Goal: Transaction & Acquisition: Purchase product/service

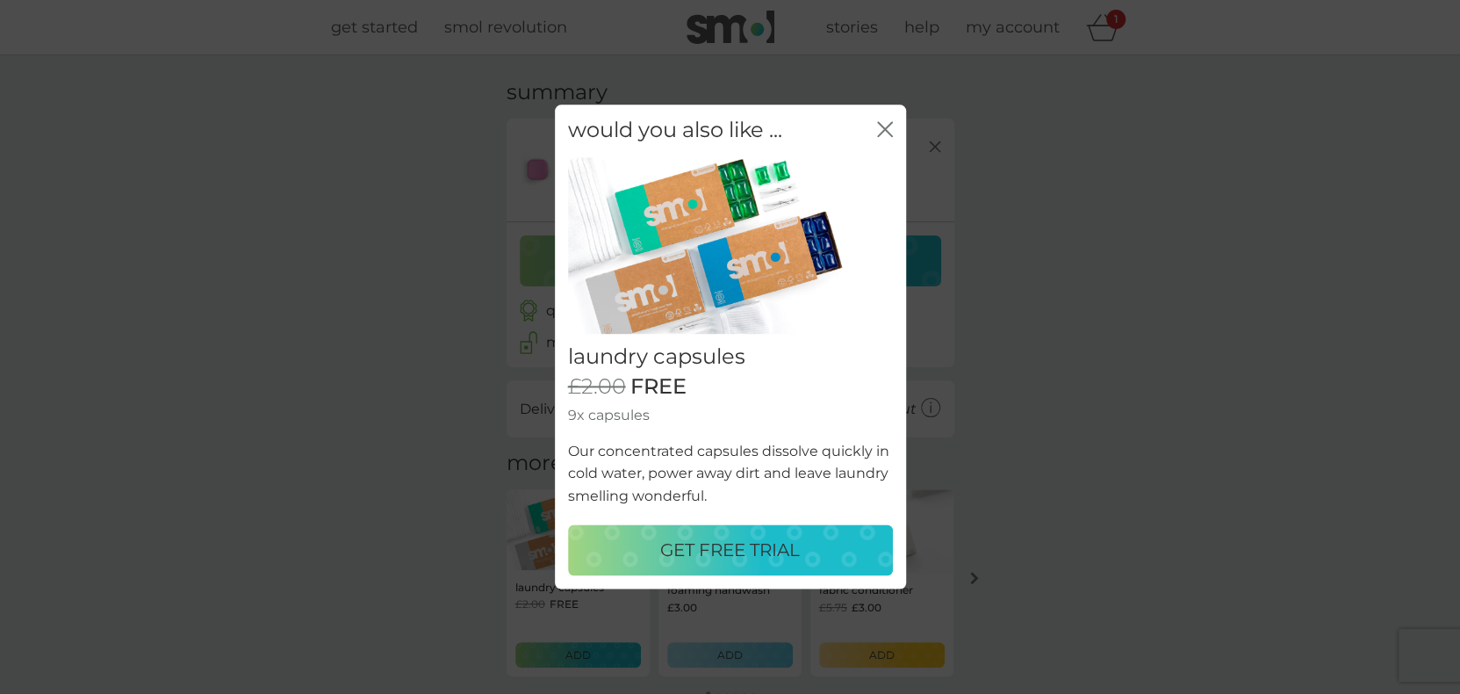
click at [730, 545] on p "GET FREE TRIAL" at bounding box center [730, 550] width 140 height 28
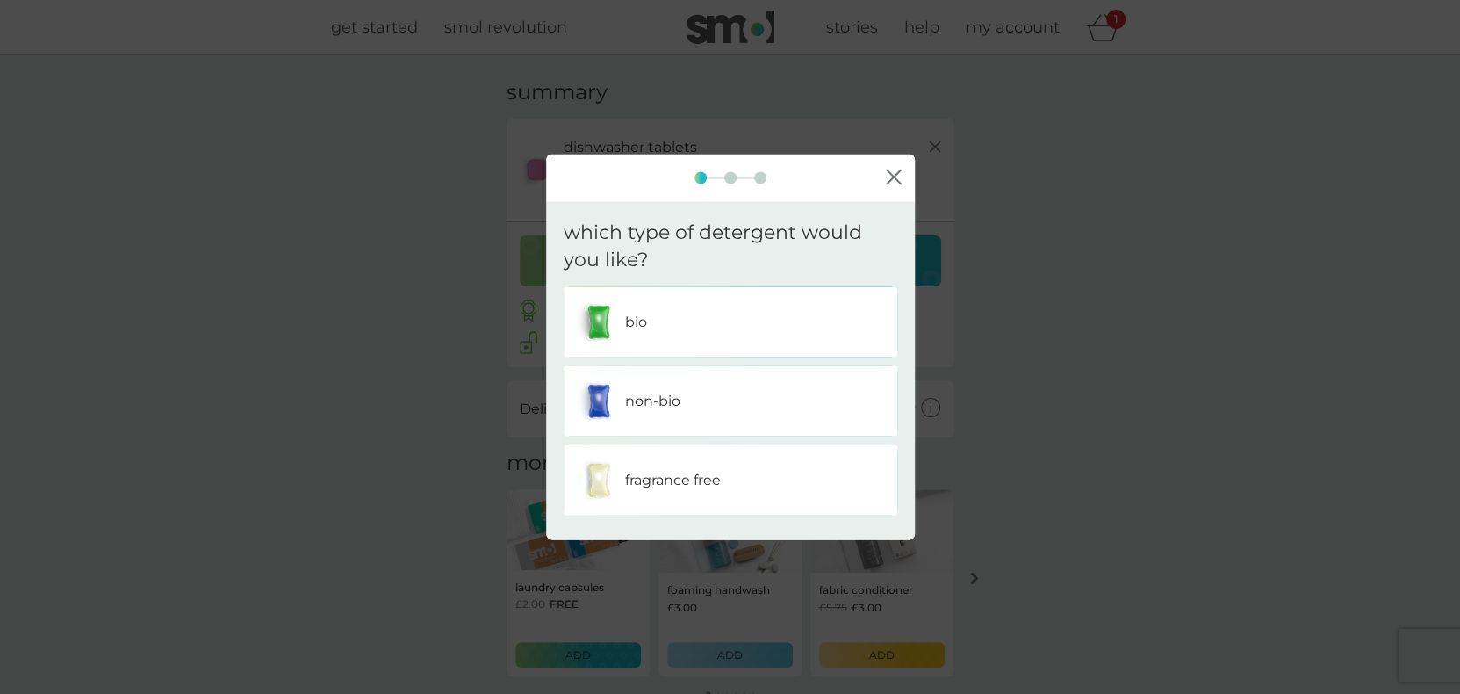
click at [701, 314] on div "bio" at bounding box center [730, 321] width 307 height 44
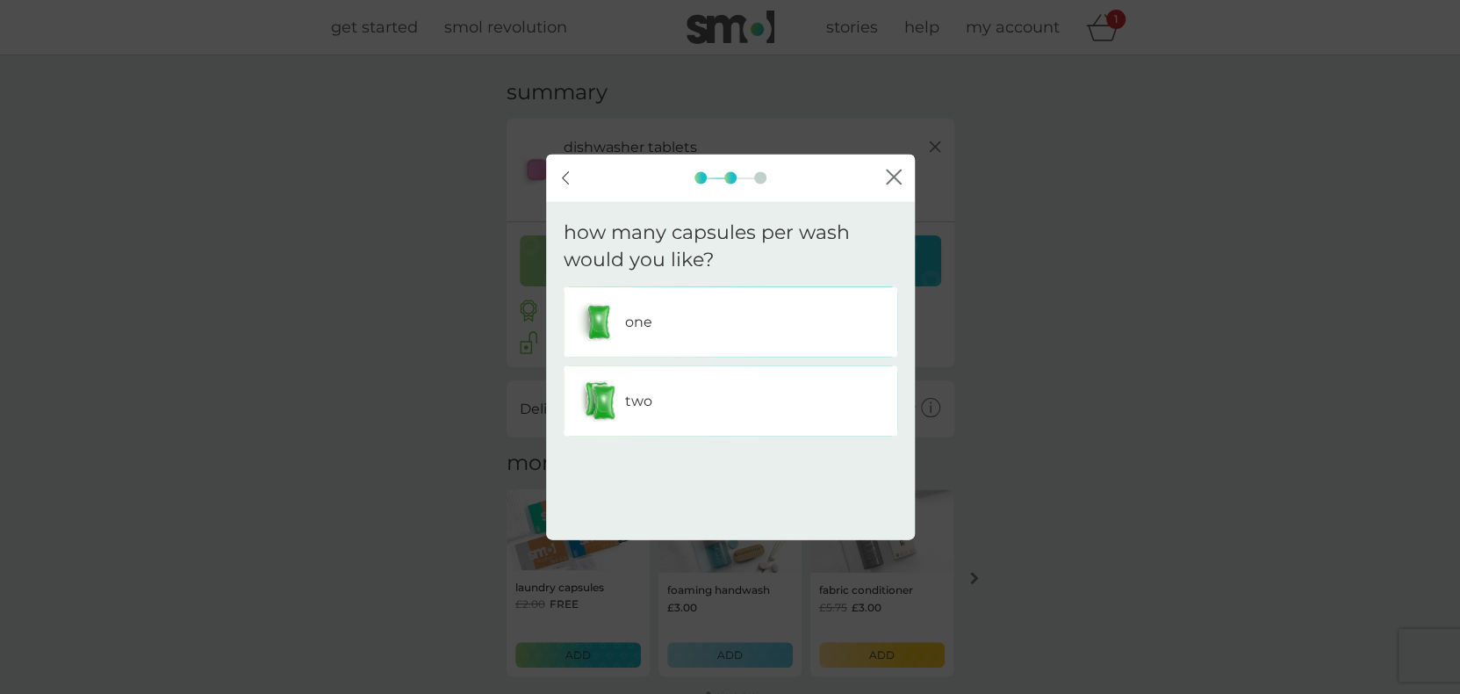
click at [701, 314] on div "one" at bounding box center [730, 321] width 307 height 44
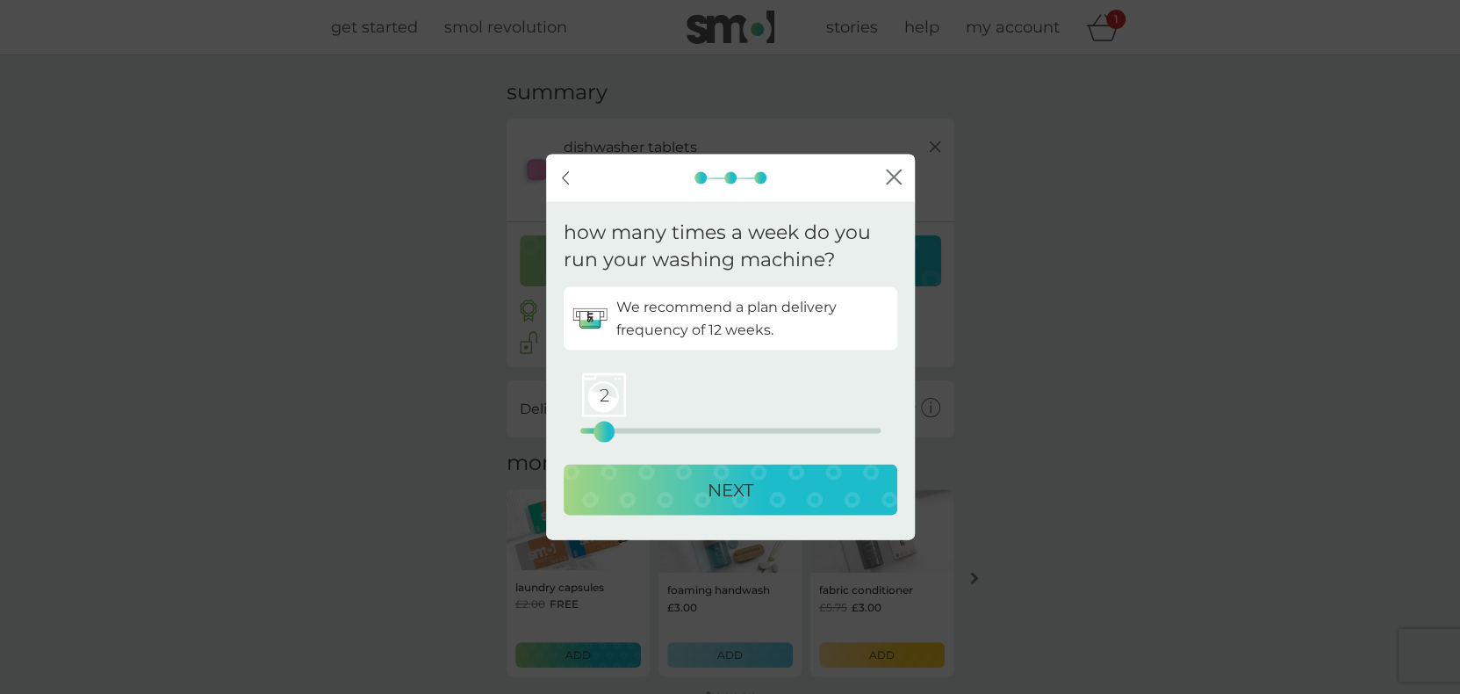
drag, startPoint x: 583, startPoint y: 436, endPoint x: 600, endPoint y: 436, distance: 17.6
click at [600, 435] on div "2" at bounding box center [603, 431] width 7 height 7
click at [708, 484] on p "NEXT" at bounding box center [731, 489] width 46 height 28
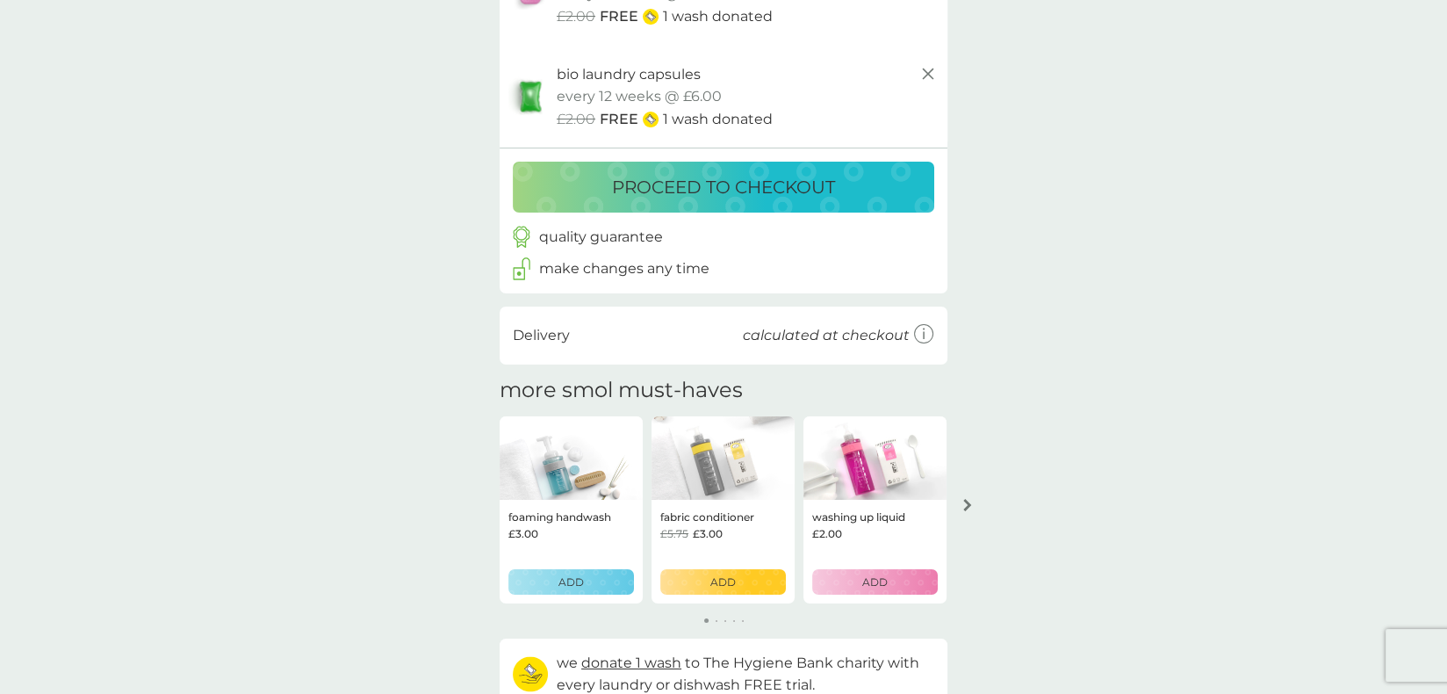
scroll to position [263, 0]
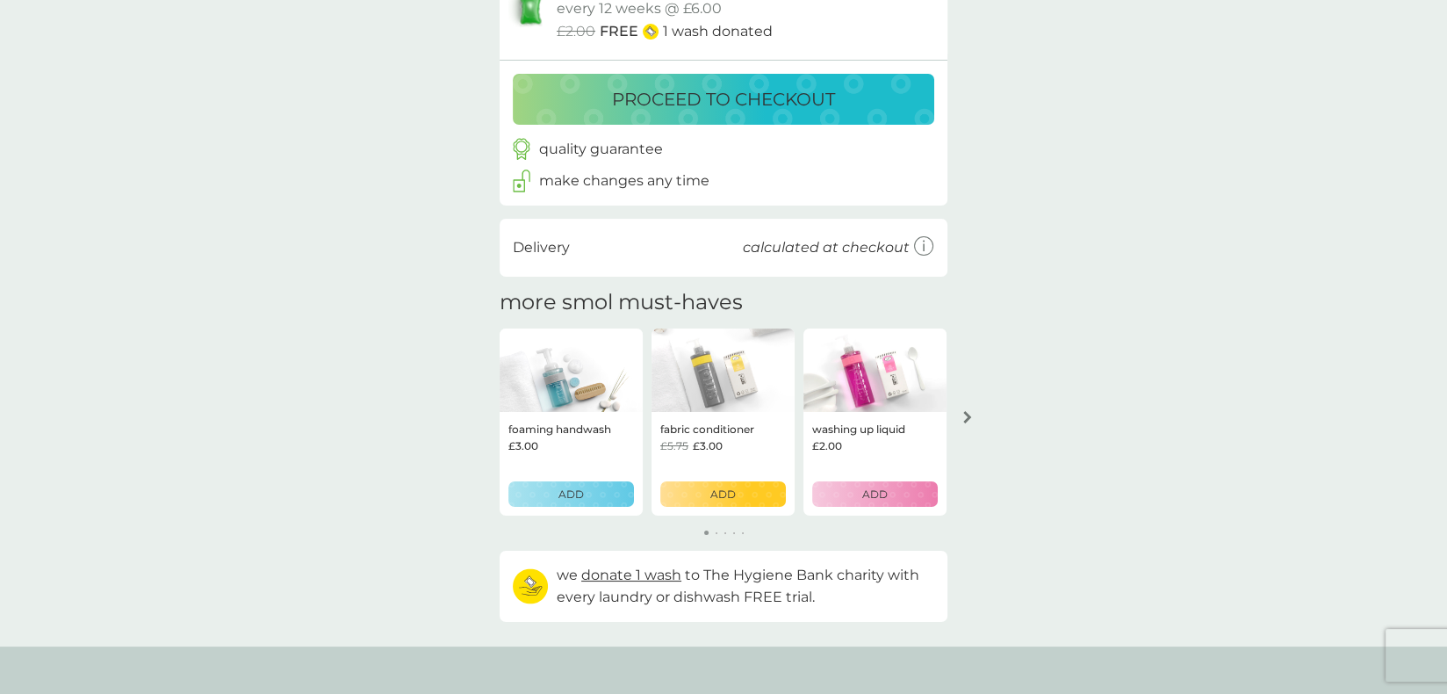
click at [875, 399] on img at bounding box center [874, 370] width 143 height 84
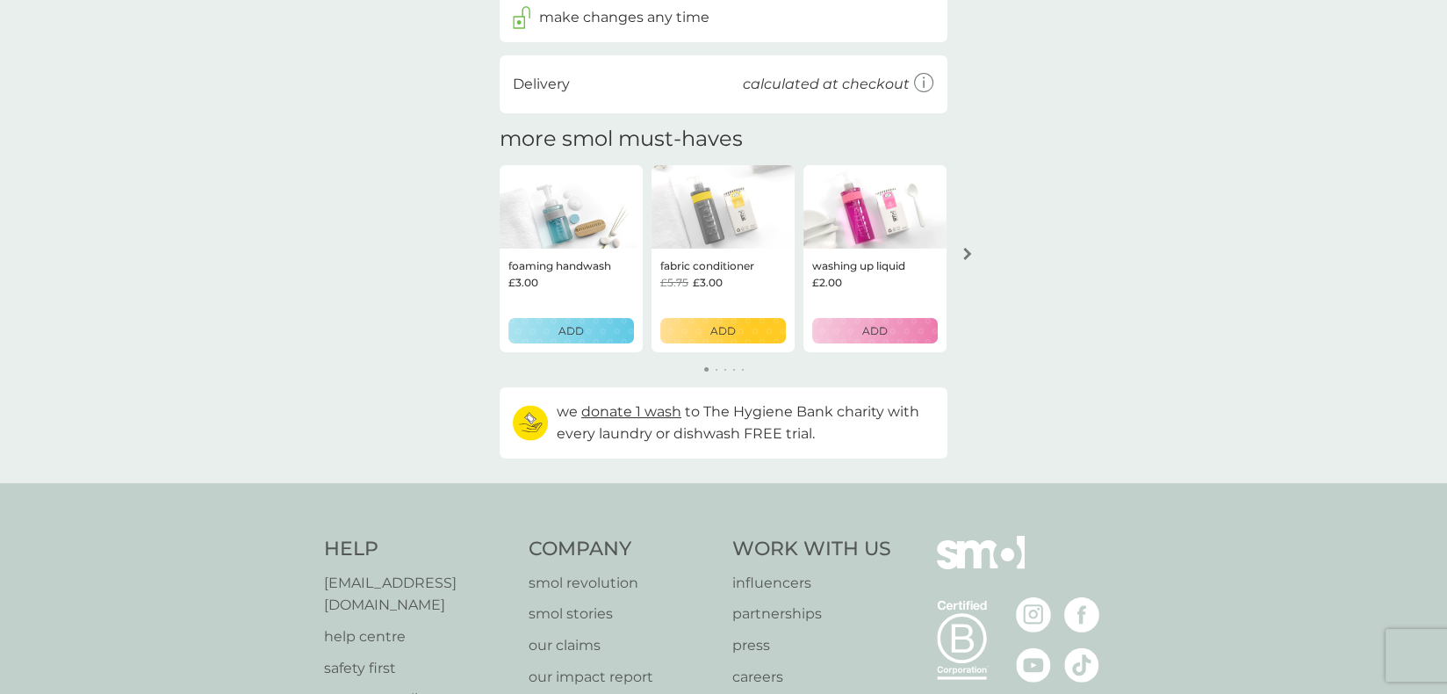
scroll to position [439, 0]
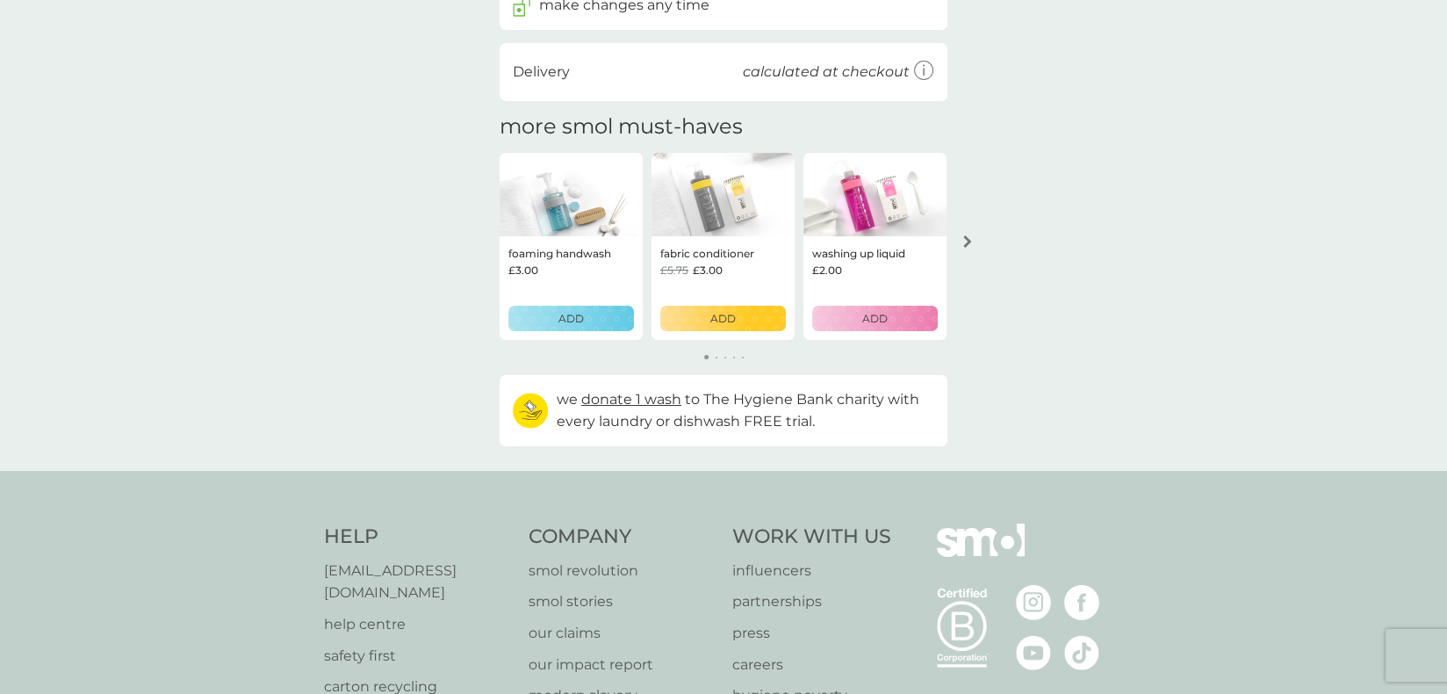
click at [883, 321] on p "ADD" at bounding box center [874, 318] width 25 height 17
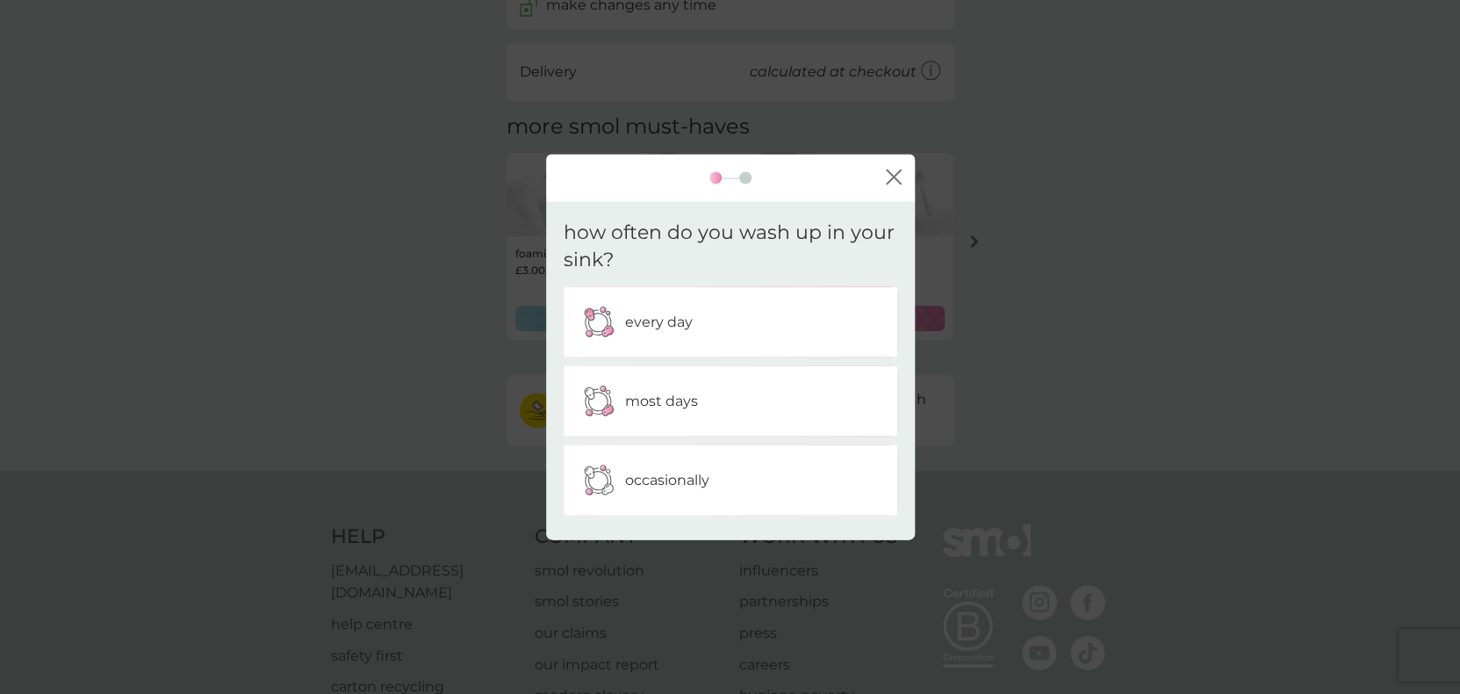
click at [687, 468] on p "occasionally" at bounding box center [667, 479] width 84 height 23
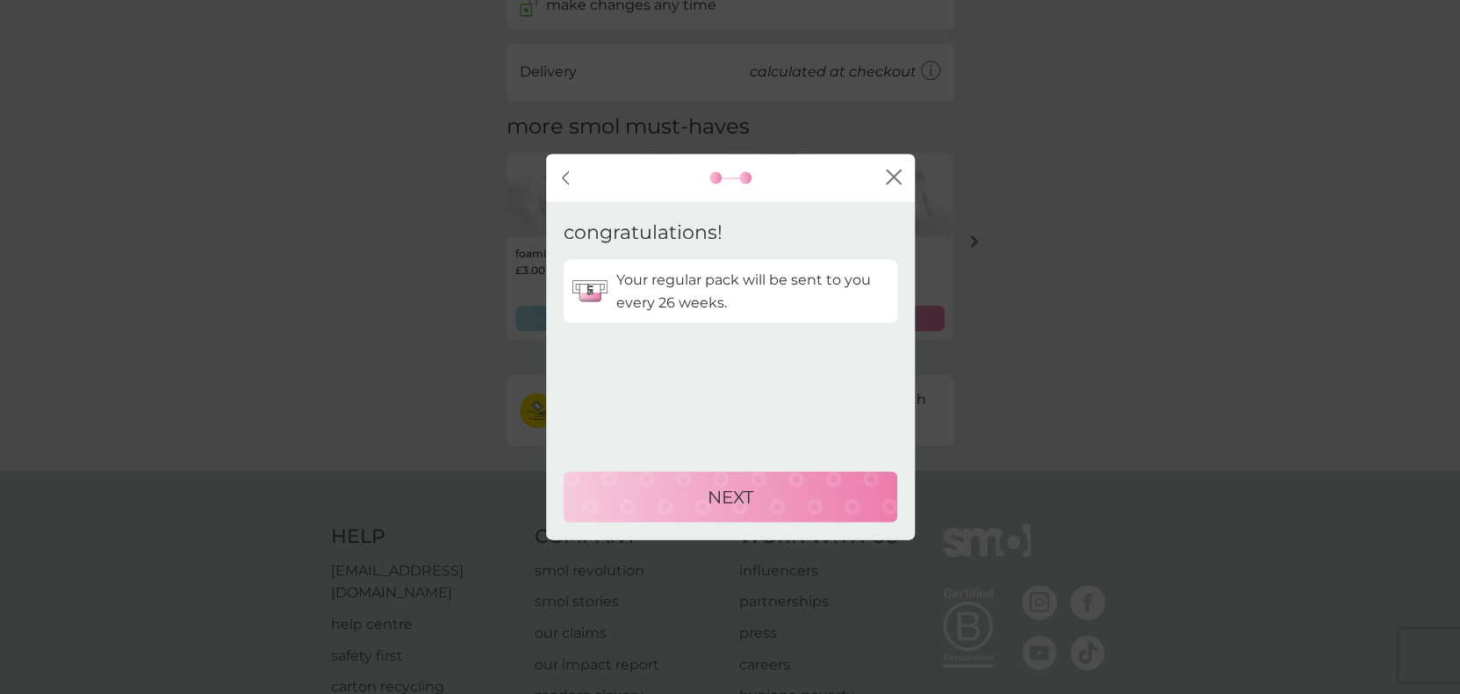
click at [887, 177] on icon "close" at bounding box center [894, 177] width 16 height 16
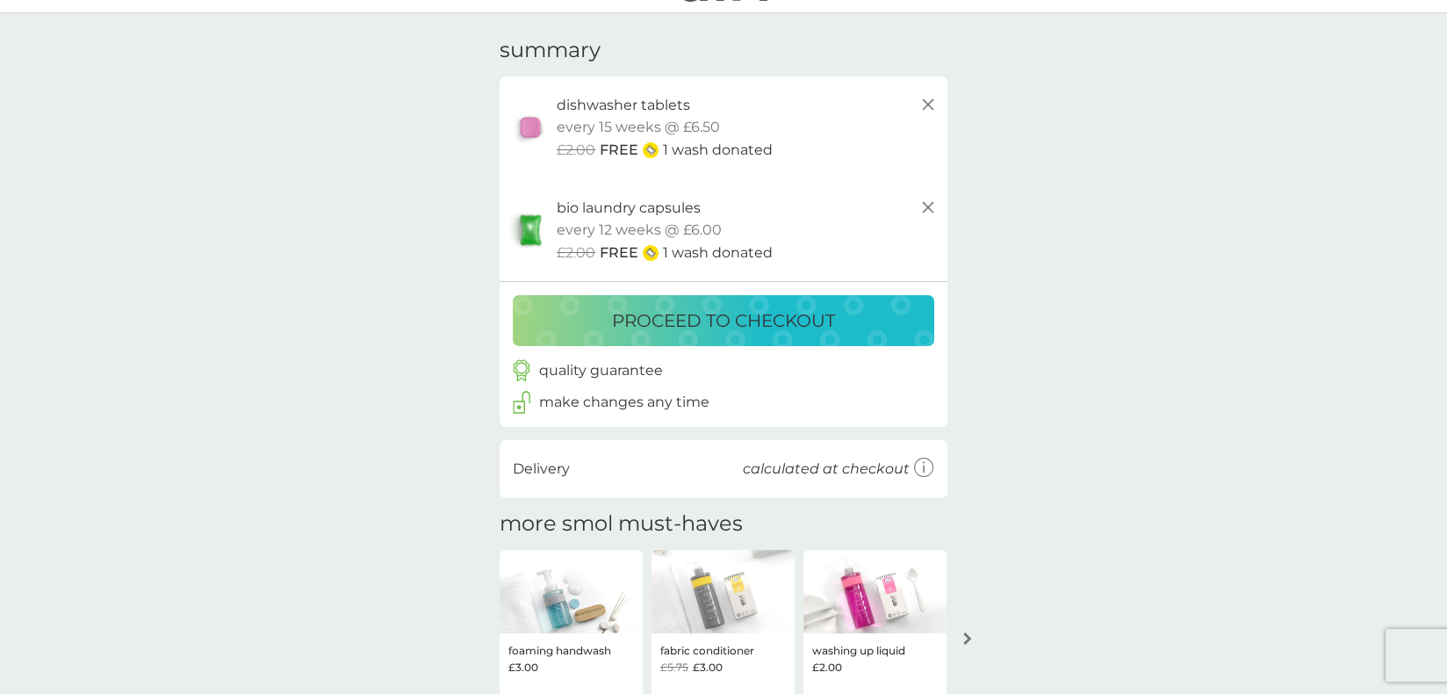
scroll to position [0, 0]
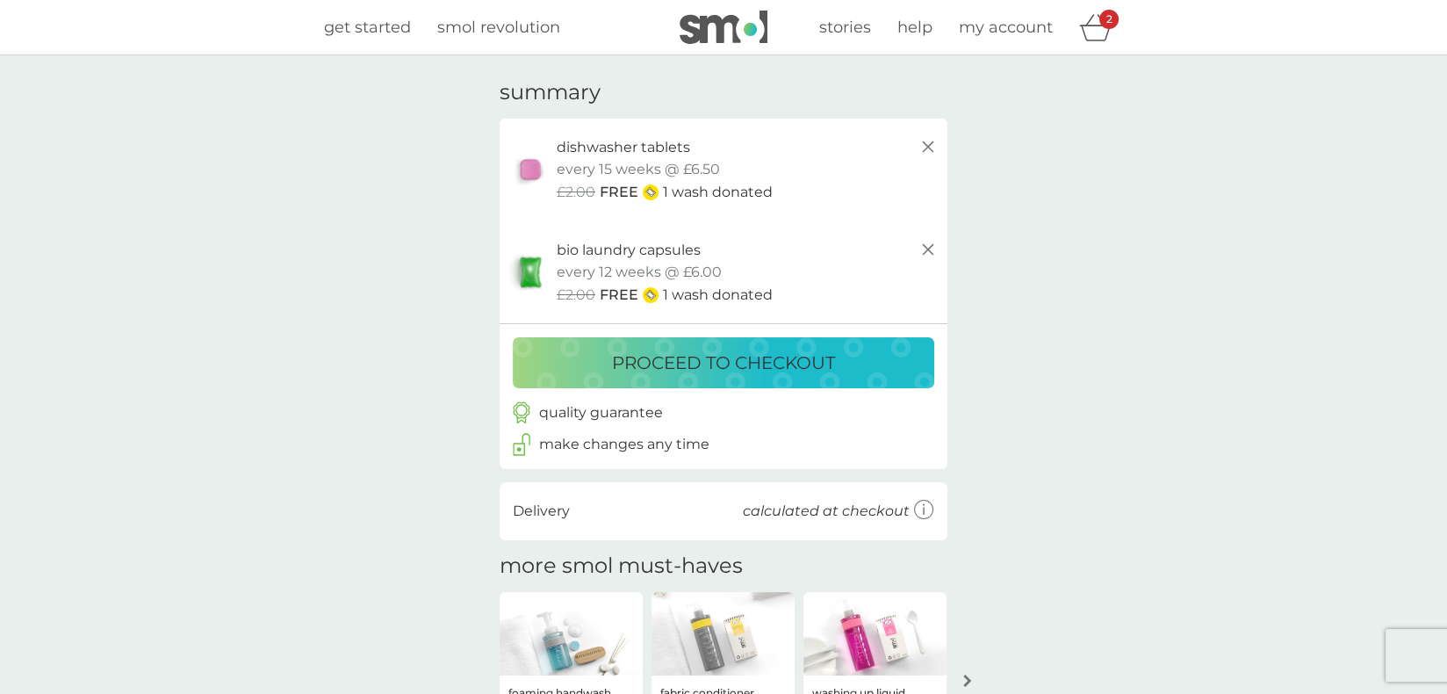
click at [743, 371] on p "proceed to checkout" at bounding box center [723, 363] width 223 height 28
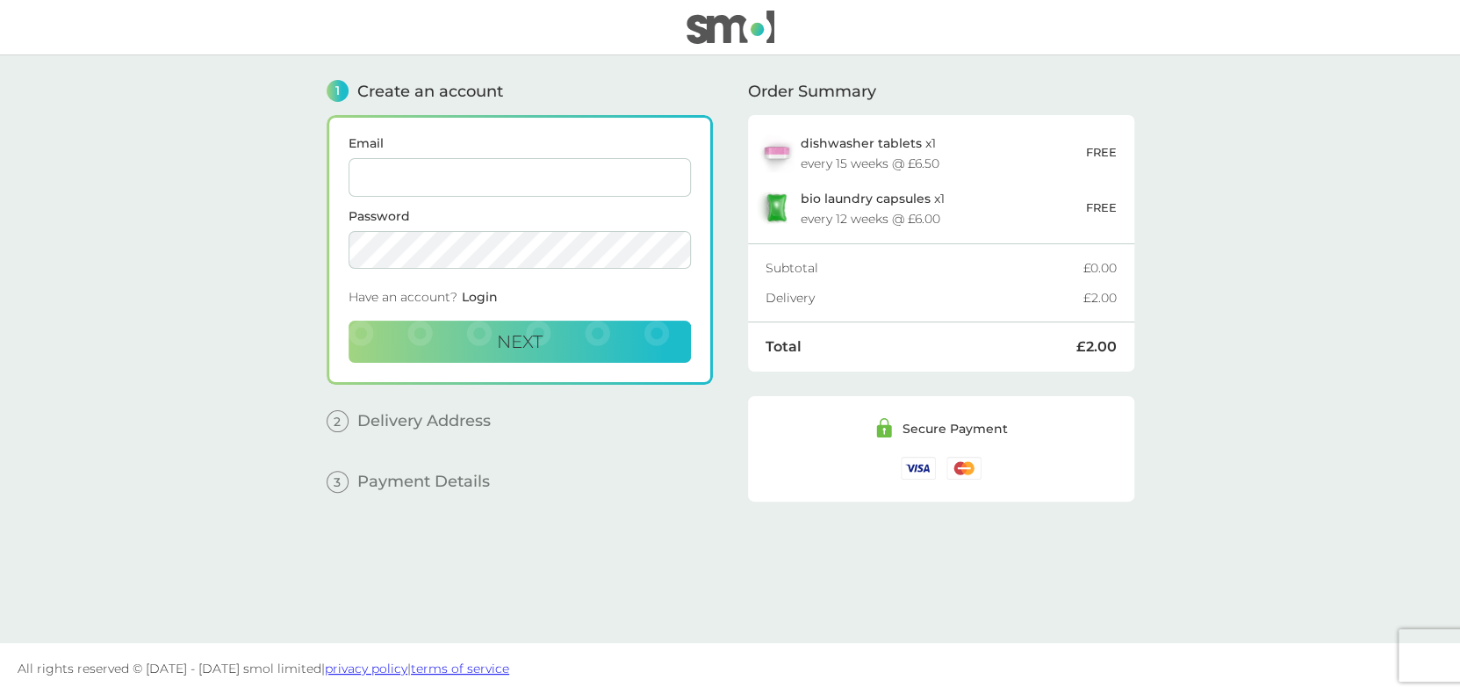
click at [371, 170] on input "Email" at bounding box center [520, 177] width 342 height 39
type input "[EMAIL_ADDRESS][DOMAIN_NAME]"
click at [521, 340] on span "Next" at bounding box center [520, 341] width 46 height 21
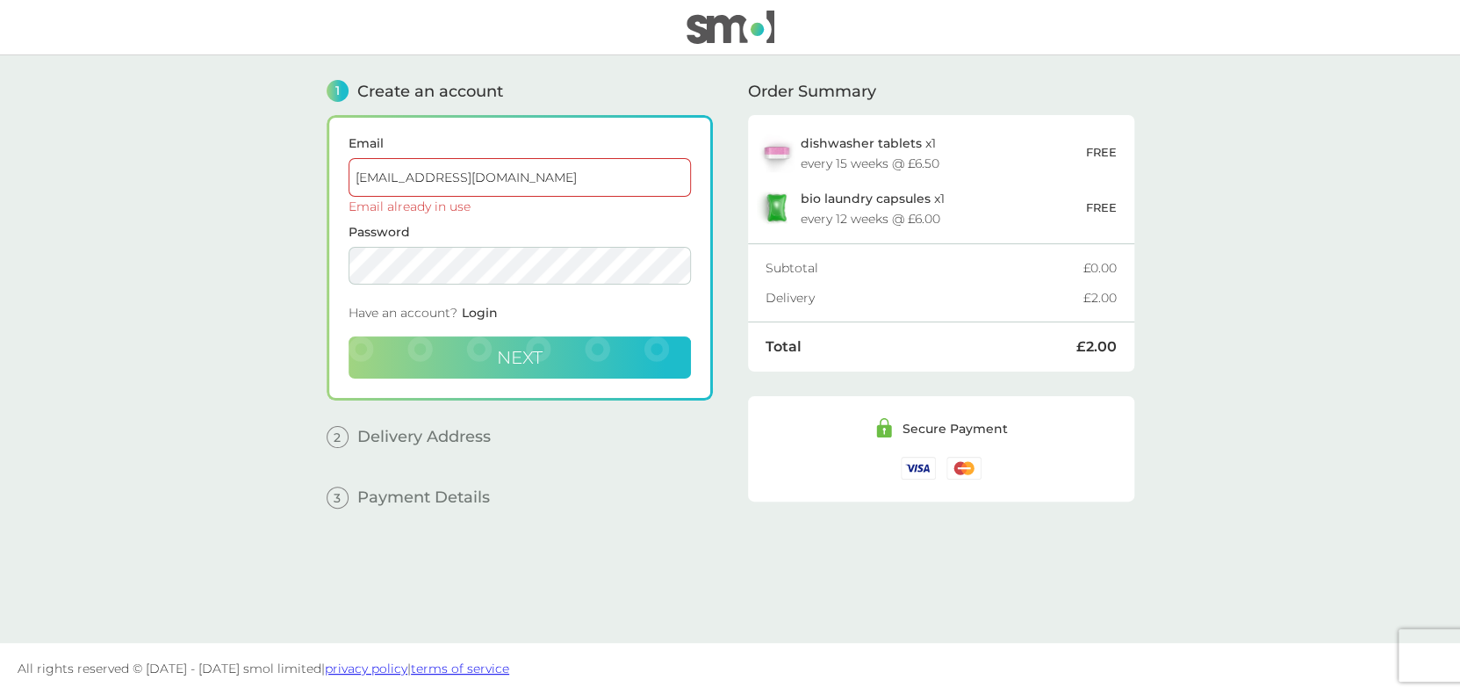
click at [543, 166] on input "[EMAIL_ADDRESS][DOMAIN_NAME]" at bounding box center [520, 177] width 342 height 39
click at [658, 477] on div "3 Payment Details Billing Address Same as delivery address Discount Code click …" at bounding box center [520, 484] width 386 height 47
click at [477, 306] on span "Login" at bounding box center [480, 313] width 36 height 16
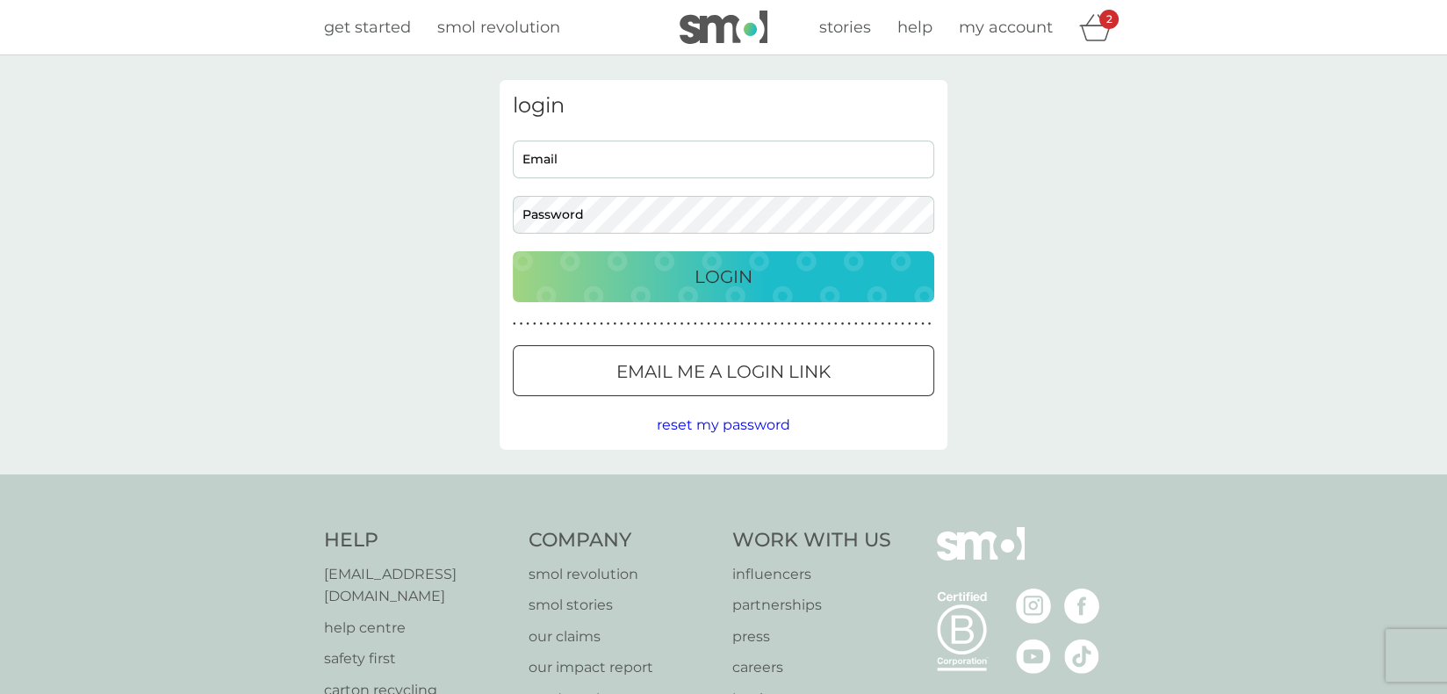
click at [717, 151] on input "Email" at bounding box center [723, 159] width 421 height 38
type input "[EMAIL_ADDRESS][DOMAIN_NAME]"
click at [700, 277] on p "Login" at bounding box center [723, 276] width 58 height 28
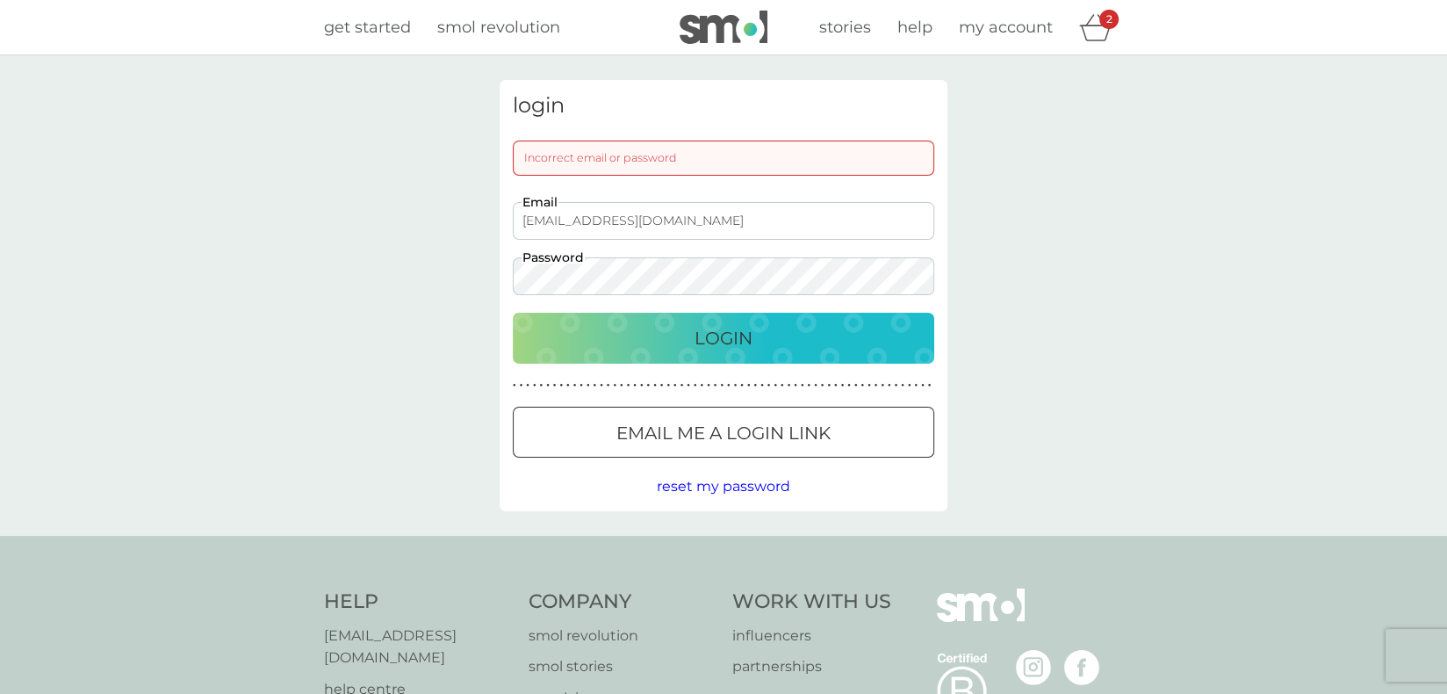
click at [680, 335] on div "Login" at bounding box center [723, 338] width 386 height 28
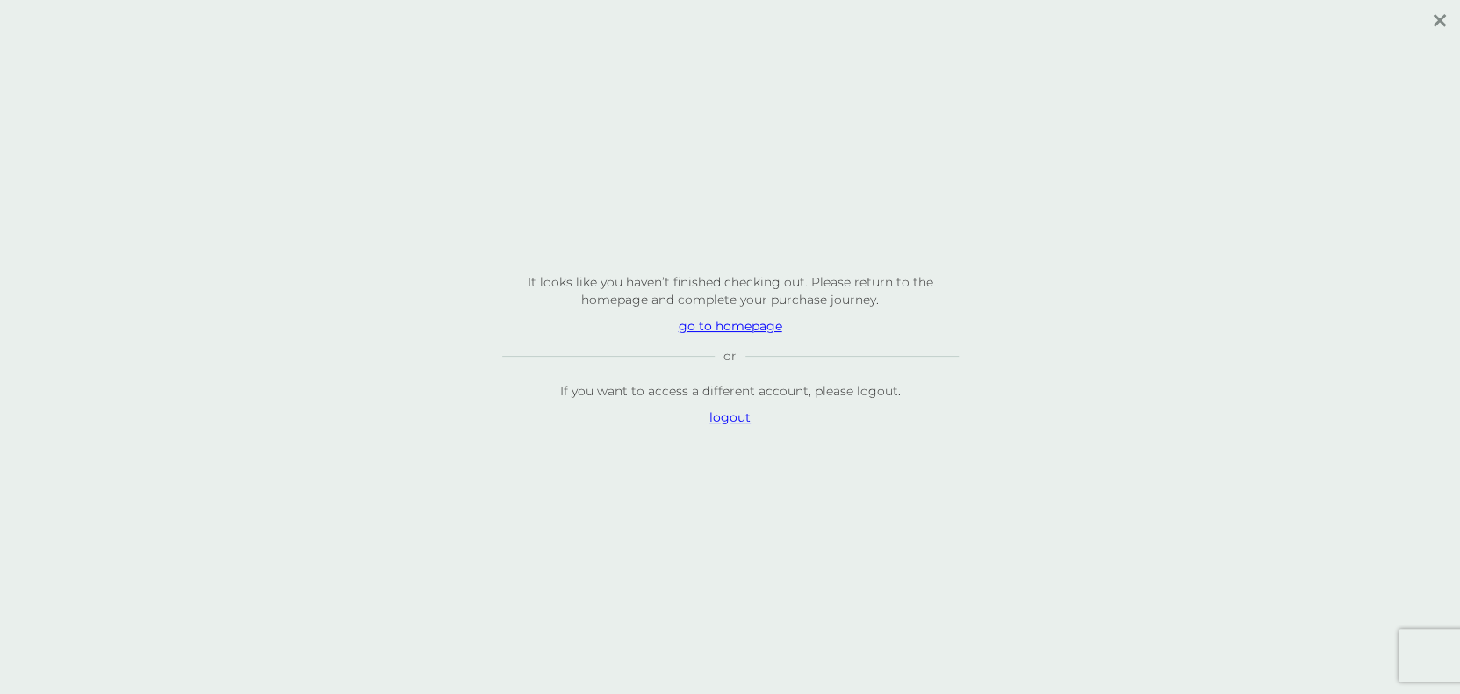
click at [726, 324] on p "go to homepage" at bounding box center [730, 326] width 457 height 18
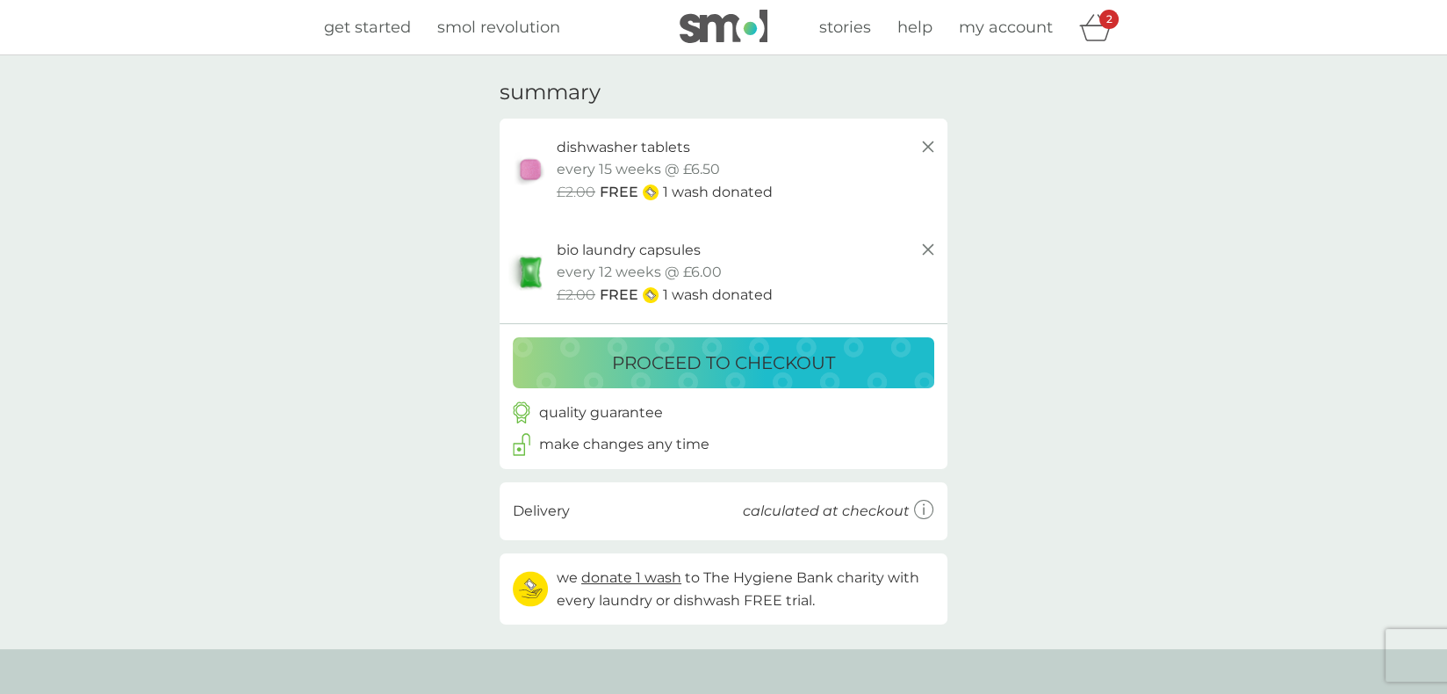
click at [759, 363] on p "proceed to checkout" at bounding box center [723, 363] width 223 height 28
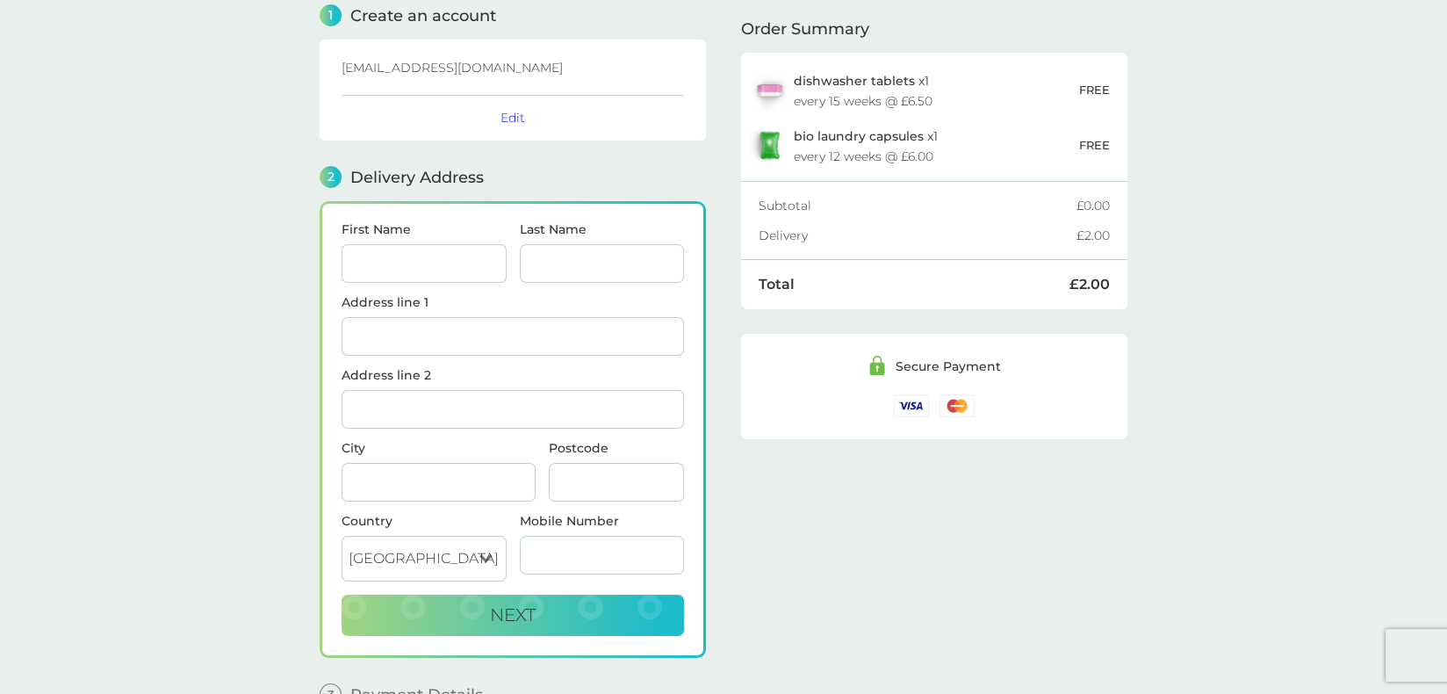
scroll to position [173, 0]
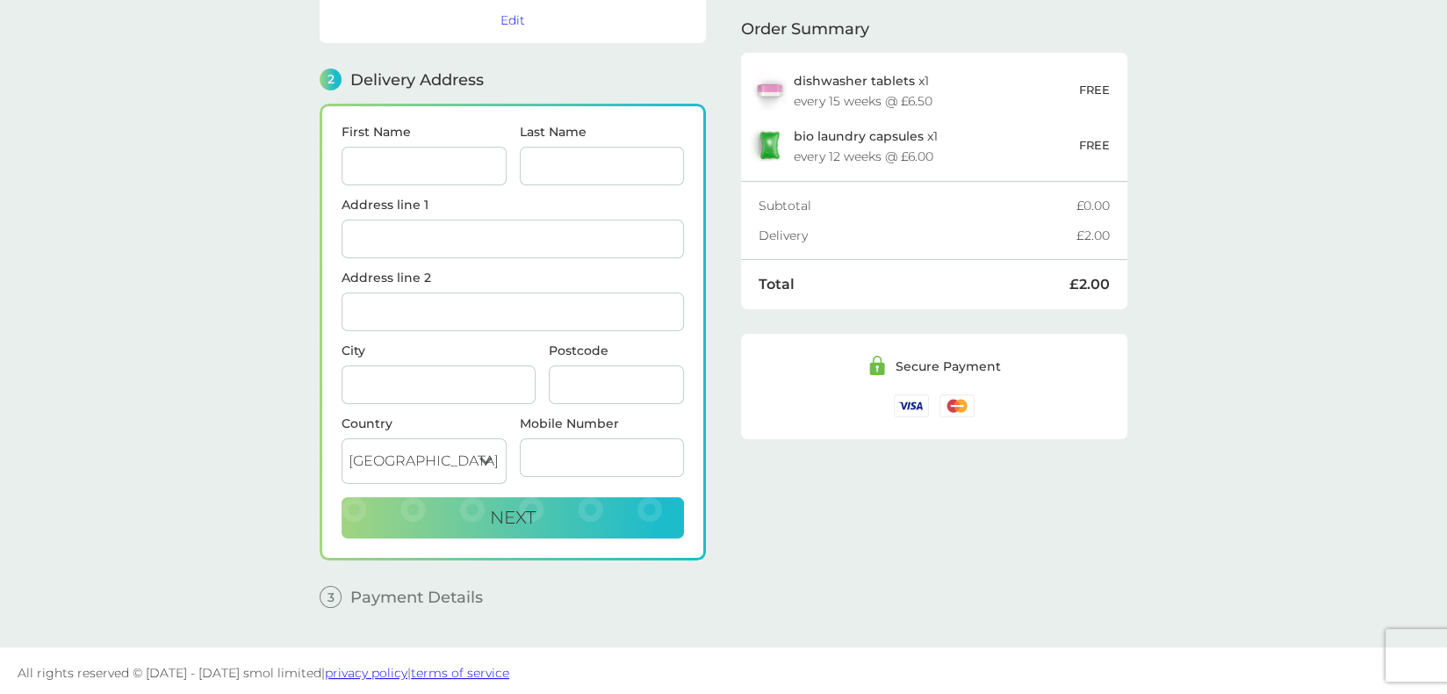
click at [363, 157] on input "First Name" at bounding box center [424, 166] width 165 height 39
type input "[PERSON_NAME]"
type input "1 Maidenstone [PERSON_NAME]"
type input "lONDON"
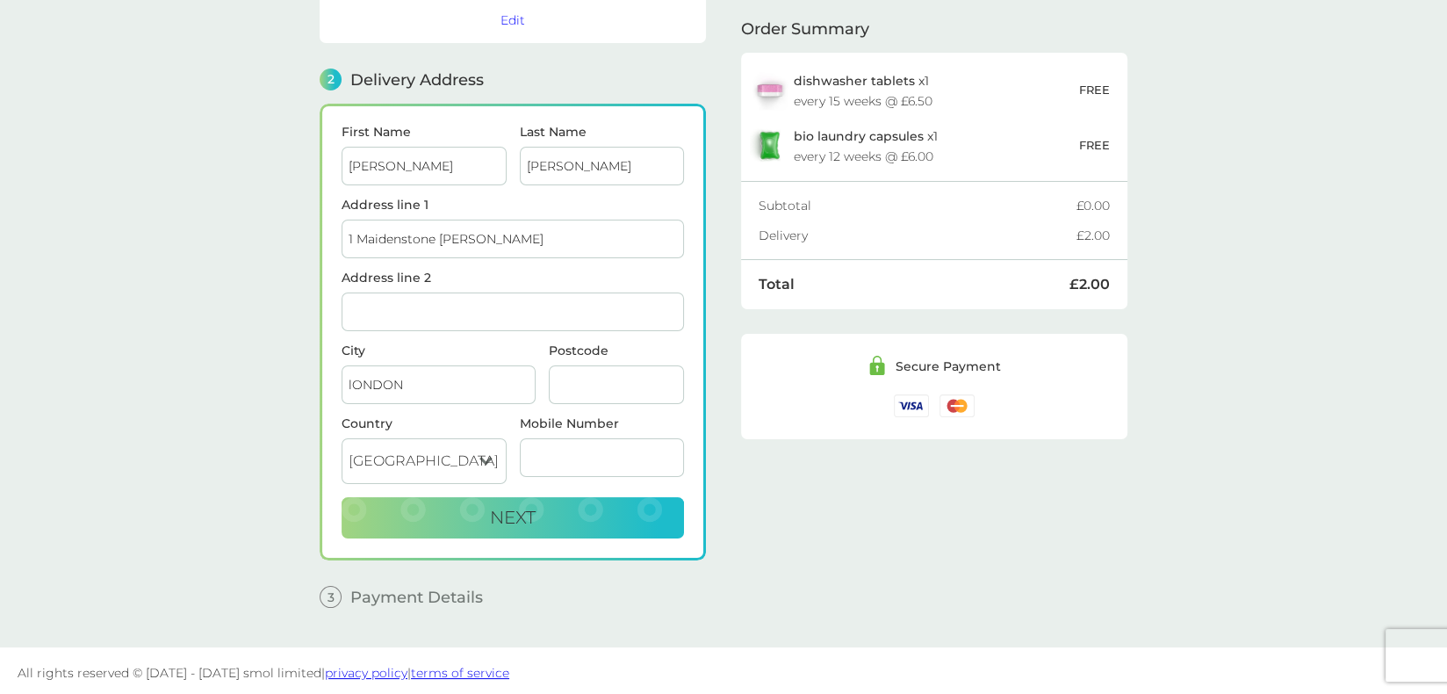
type input "SE108SY"
type input "07813185312"
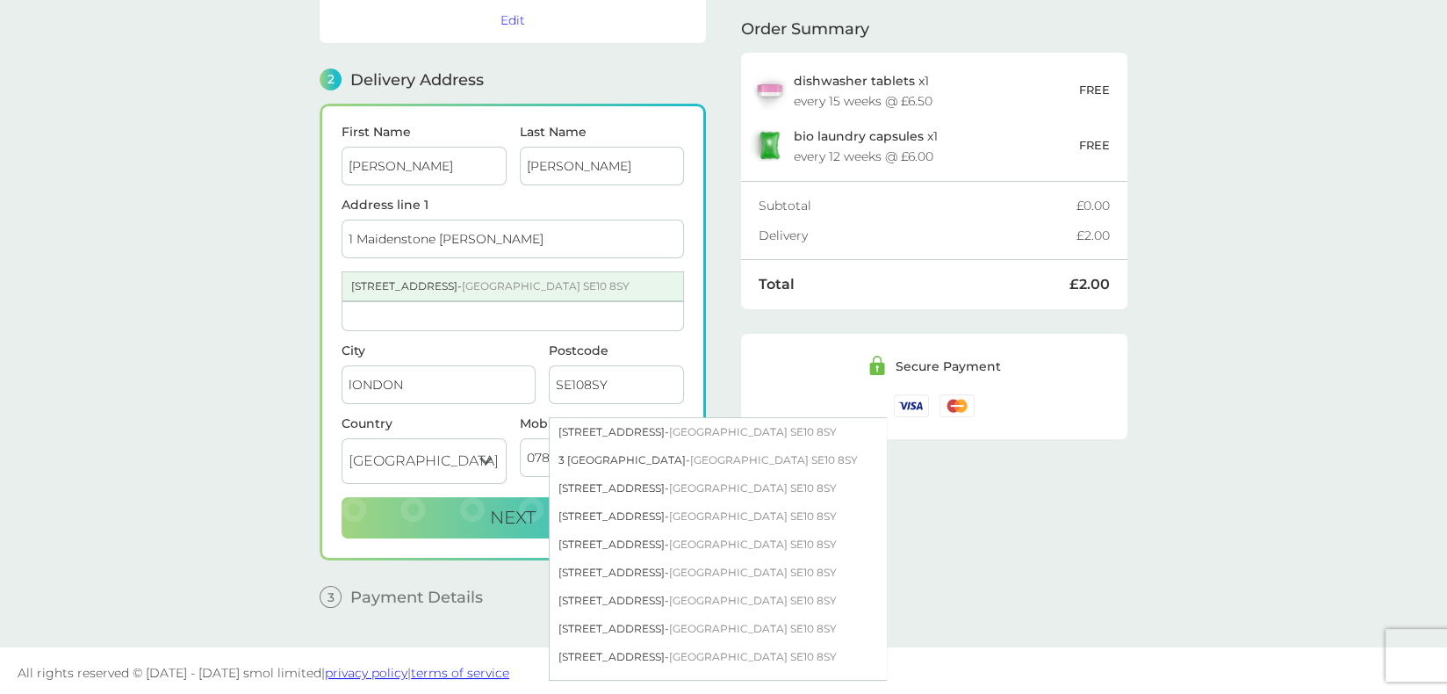
click at [435, 273] on div "[STREET_ADDRESS]" at bounding box center [512, 286] width 341 height 28
type input "[STREET_ADDRESS]"
type input "[GEOGRAPHIC_DATA]"
type input "SE10 8SY"
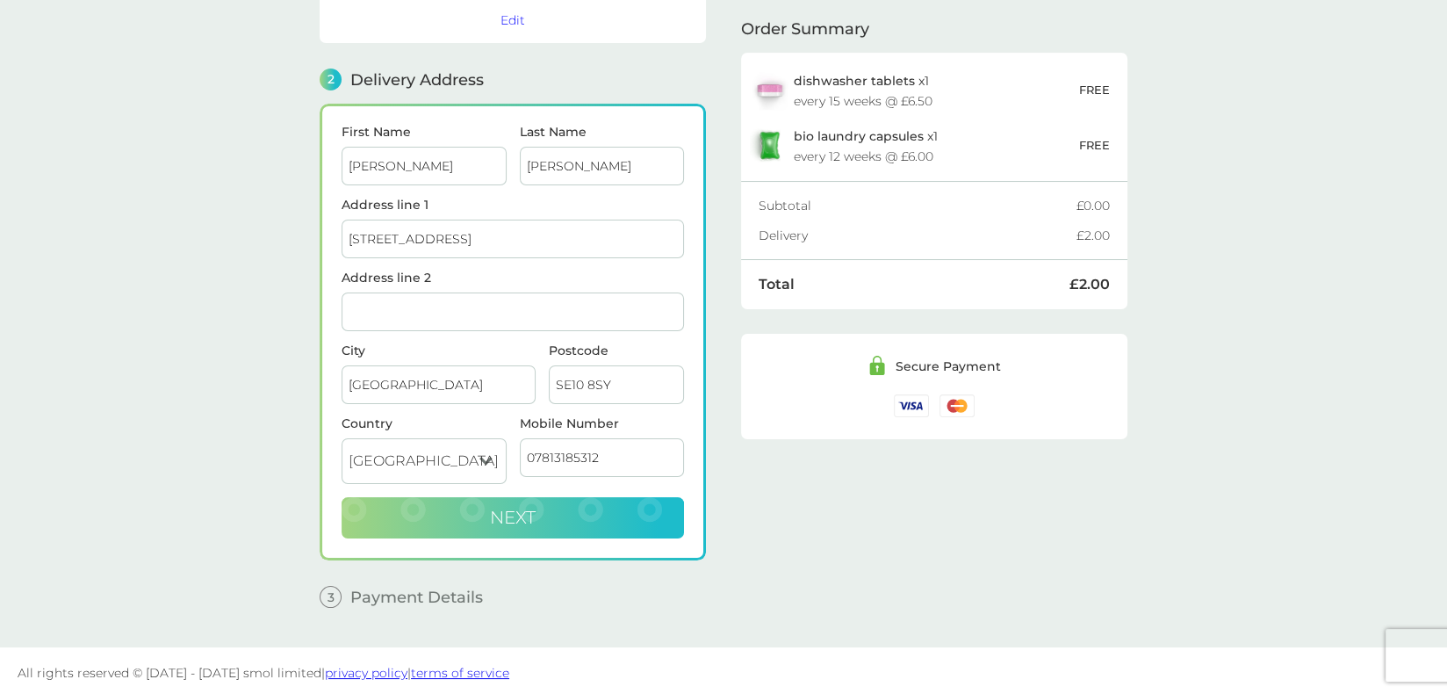
click at [537, 514] on button "Next" at bounding box center [513, 518] width 342 height 42
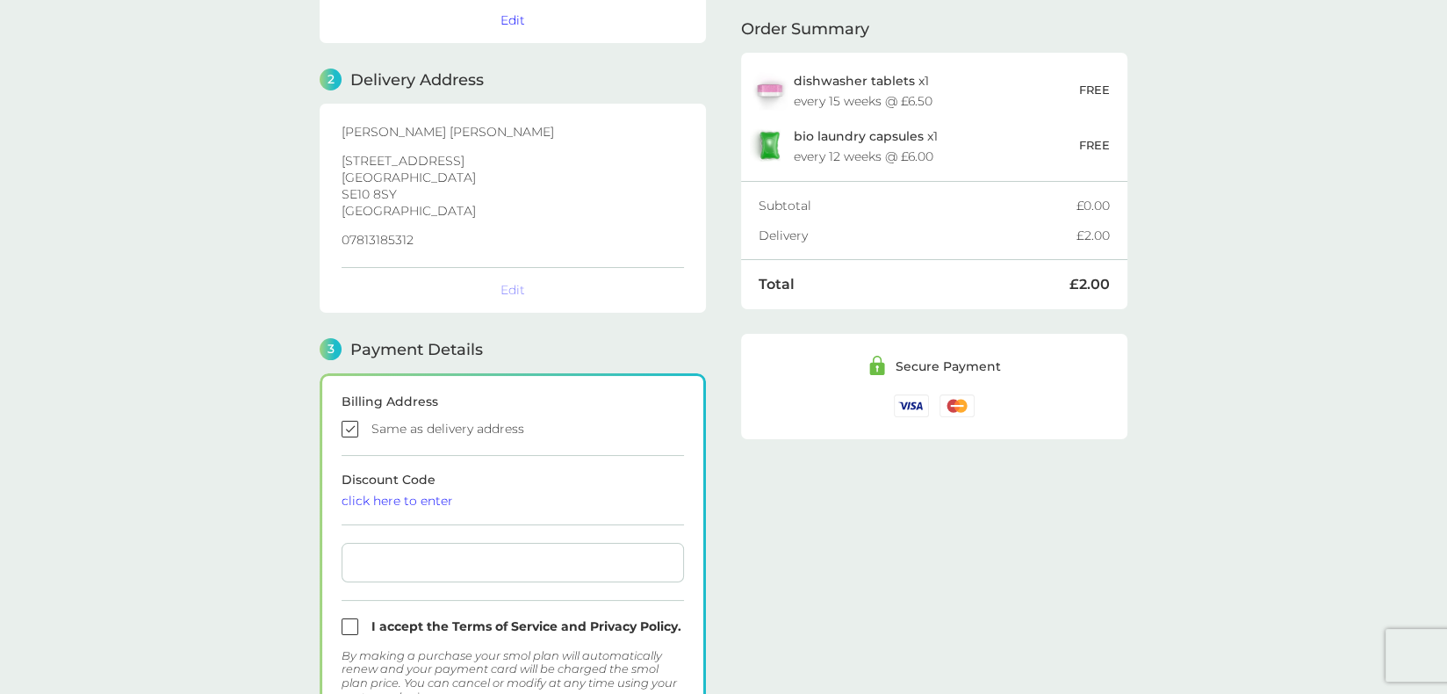
checkbox input "true"
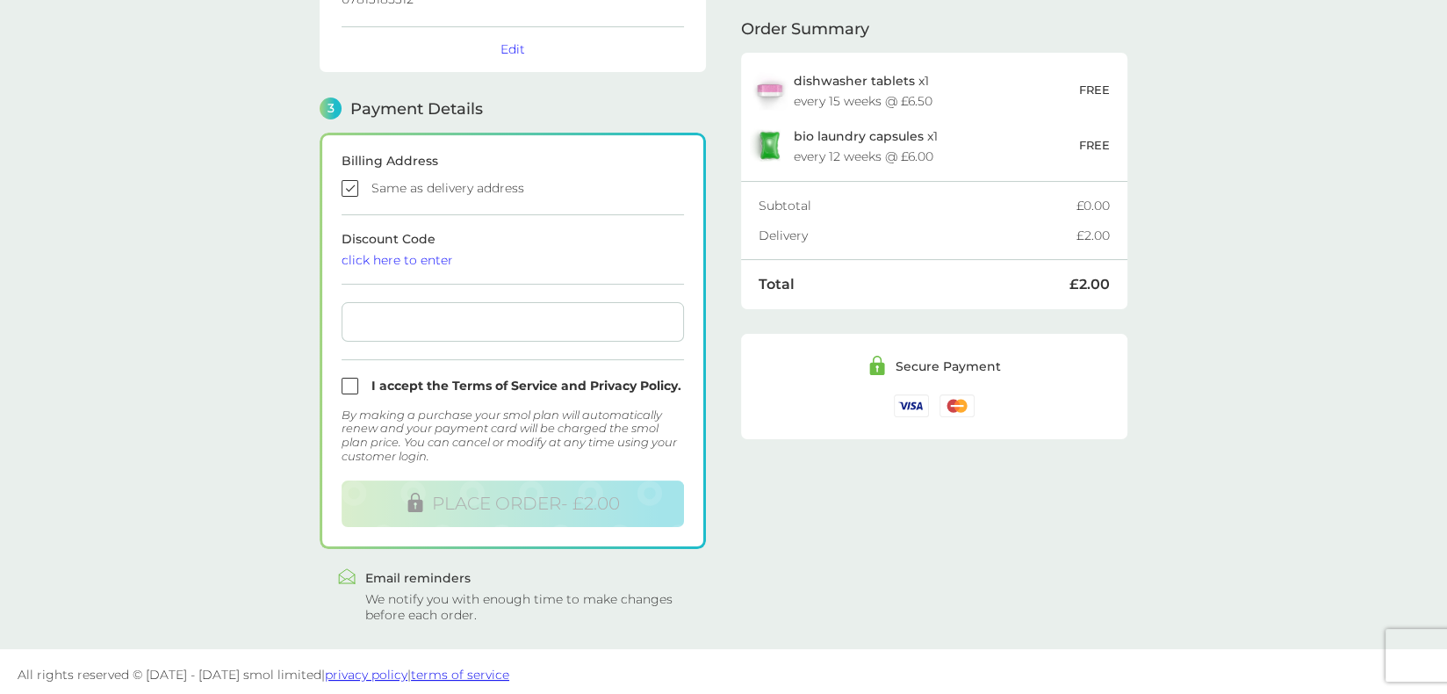
scroll to position [417, 0]
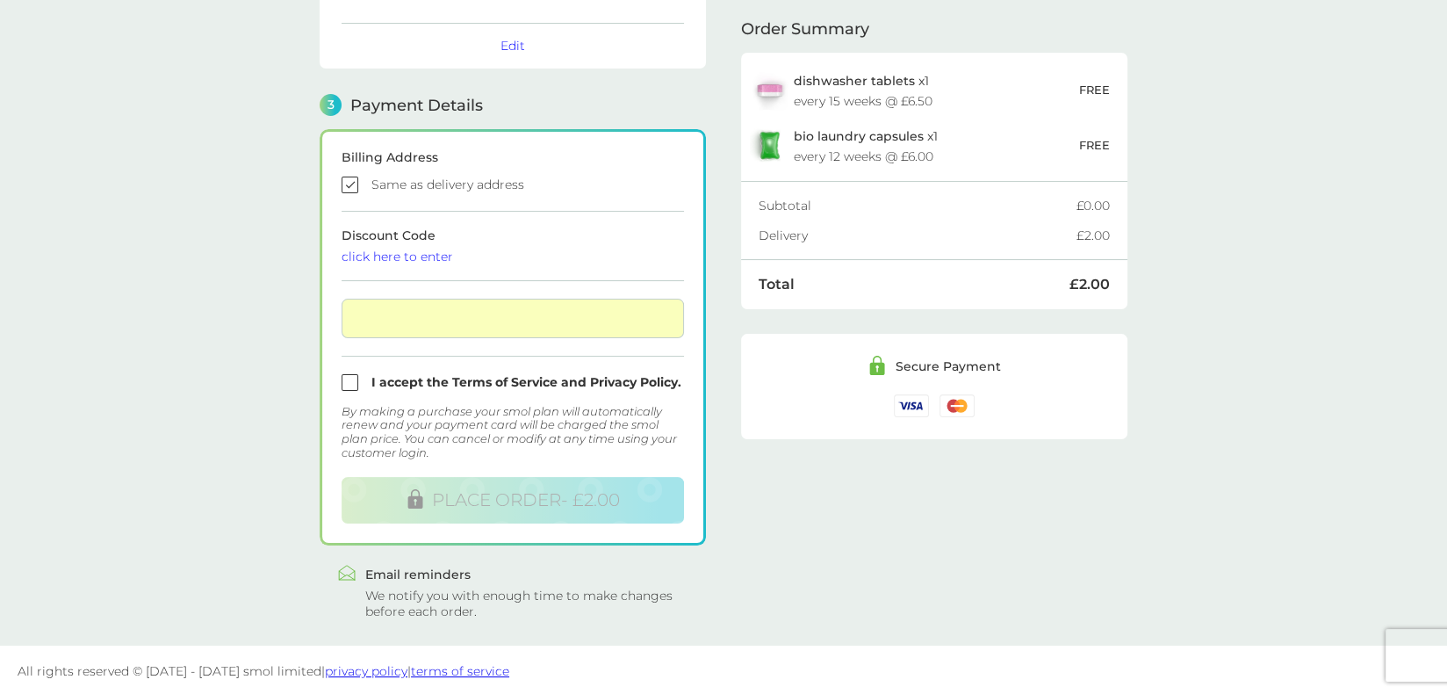
click at [349, 377] on input "checkbox" at bounding box center [513, 382] width 342 height 17
checkbox input "true"
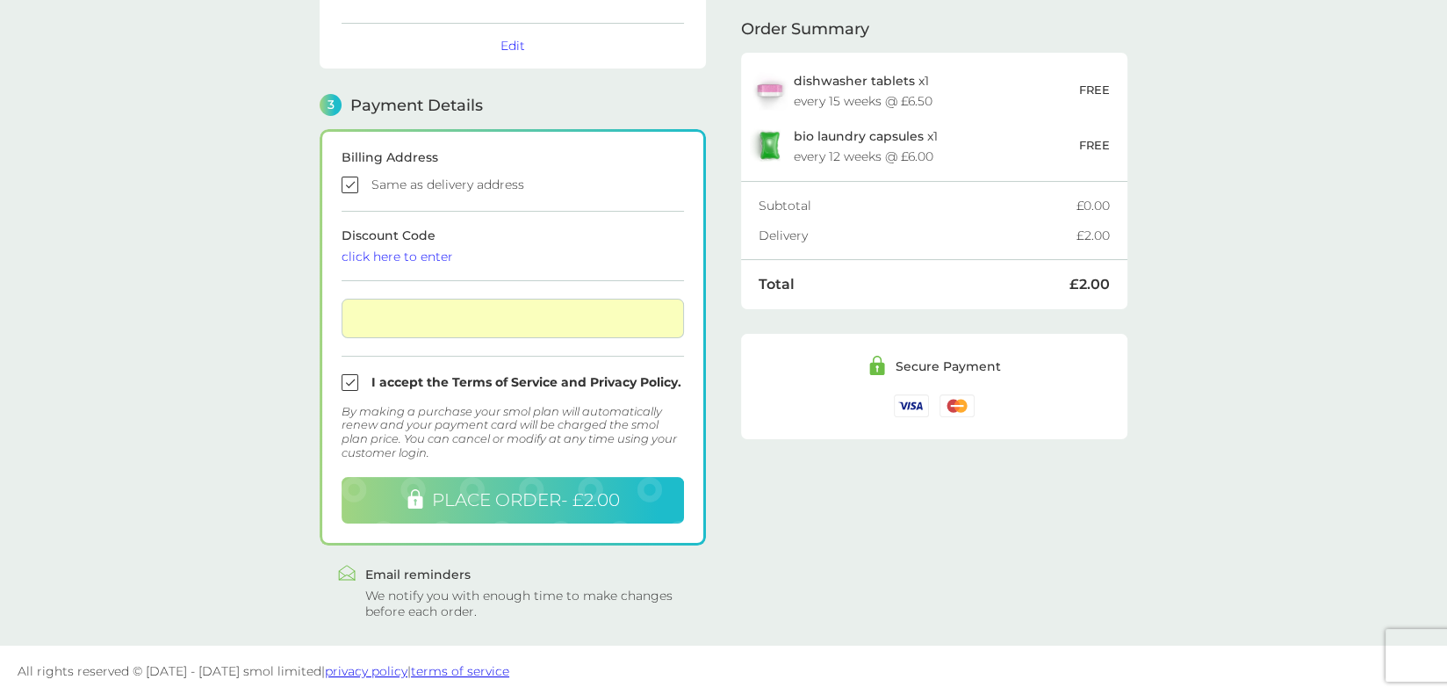
click at [506, 493] on span "PLACE ORDER - £2.00" at bounding box center [526, 499] width 188 height 21
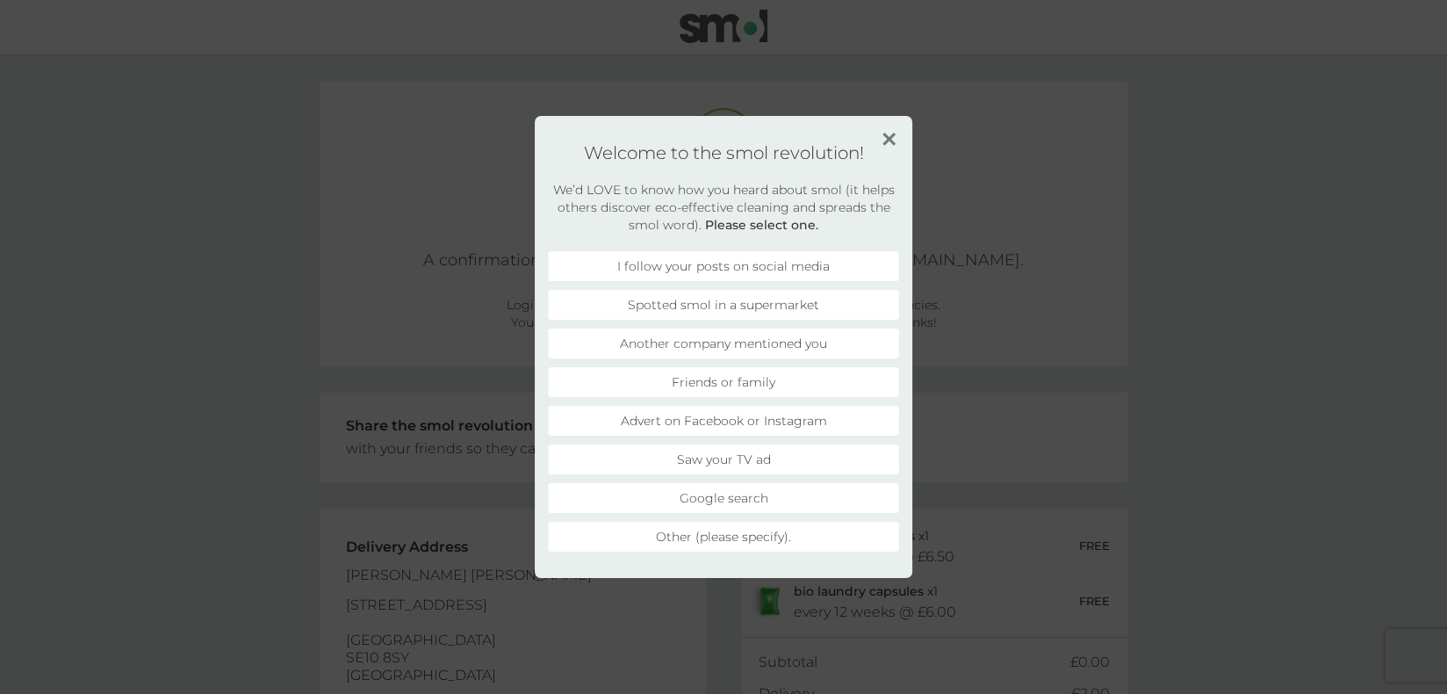
click at [892, 142] on img at bounding box center [888, 139] width 13 height 13
